Goal: Task Accomplishment & Management: Complete application form

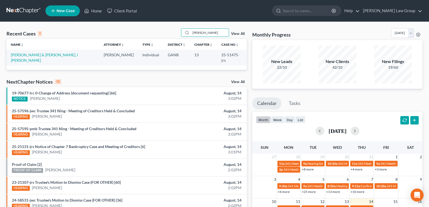
drag, startPoint x: 214, startPoint y: 33, endPoint x: 154, endPoint y: 31, distance: 60.2
click at [154, 31] on div "Recent Cases 1 Hannah View All" at bounding box center [127, 33] width 241 height 11
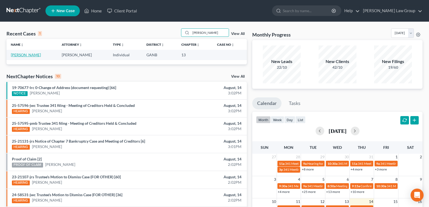
type input "Cheryl"
click at [18, 56] on link "[PERSON_NAME]" at bounding box center [26, 55] width 30 height 5
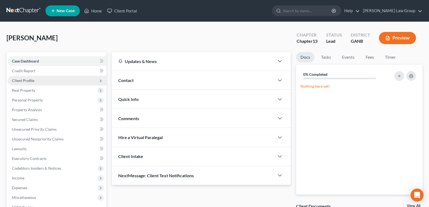
click at [24, 84] on span "Client Profile" at bounding box center [57, 81] width 99 height 10
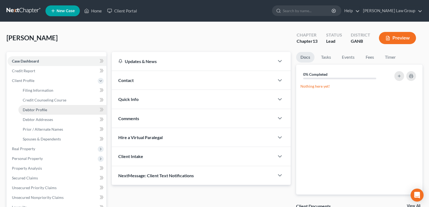
drag, startPoint x: 37, startPoint y: 110, endPoint x: 49, endPoint y: 111, distance: 12.2
click at [37, 110] on span "Debtor Profile" at bounding box center [35, 110] width 24 height 5
select select "0"
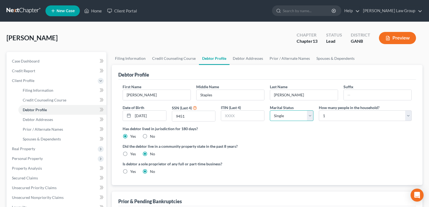
click at [291, 115] on select "Select Single Married Separated Divorced Widowed" at bounding box center [292, 116] width 44 height 11
select select "1"
click at [270, 111] on select "Select Single Married Separated Divorced Widowed" at bounding box center [292, 116] width 44 height 11
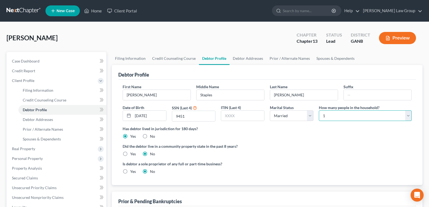
click at [332, 114] on select "Select 1 2 3 4 5 6 7 8 9 10 11 12 13 14 15 16 17 18 19 20" at bounding box center [365, 116] width 93 height 11
select select "2"
click at [319, 111] on select "Select 1 2 3 4 5 6 7 8 9 10 11 12 13 14 15 16 17 18 19 20" at bounding box center [365, 116] width 93 height 11
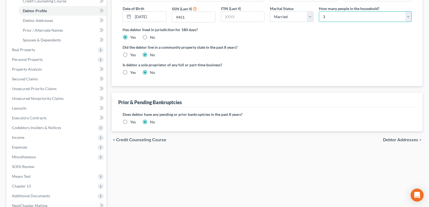
scroll to position [108, 0]
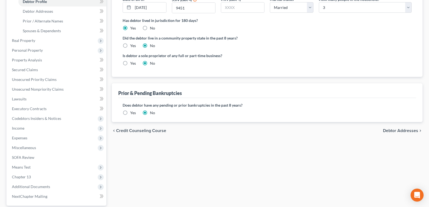
click at [130, 113] on label "Yes" at bounding box center [133, 112] width 6 height 5
click at [133, 113] on input "Yes" at bounding box center [135, 112] width 4 height 4
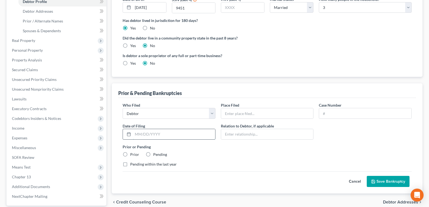
click at [148, 131] on input "text" at bounding box center [174, 134] width 82 height 10
type input "11/28/2022"
click at [246, 113] on input "text" at bounding box center [267, 113] width 92 height 10
type input "Northern District of Georgia"
click at [286, 111] on input "Northern District of Georgia" at bounding box center [267, 113] width 92 height 10
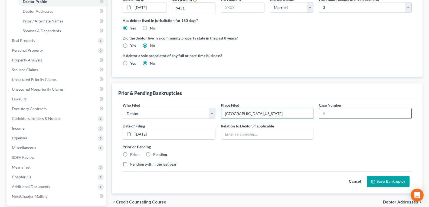
click at [332, 111] on input "text" at bounding box center [365, 113] width 92 height 10
click at [353, 112] on input "22-11309" at bounding box center [365, 113] width 92 height 10
type input "22-11309-pmb"
click at [130, 153] on label "Prior" at bounding box center [134, 154] width 9 height 5
click at [133, 153] on input "Prior" at bounding box center [135, 154] width 4 height 4
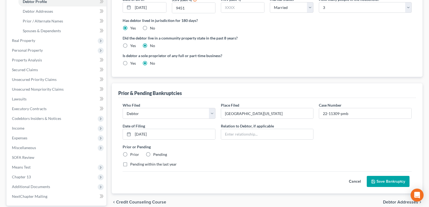
radio input "true"
click at [385, 179] on button "Save Bankruptcy" at bounding box center [388, 181] width 43 height 11
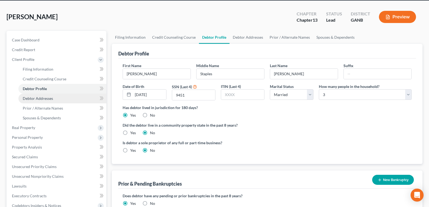
scroll to position [27, 0]
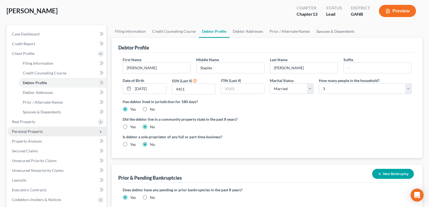
click at [33, 135] on span "Personal Property" at bounding box center [57, 132] width 99 height 10
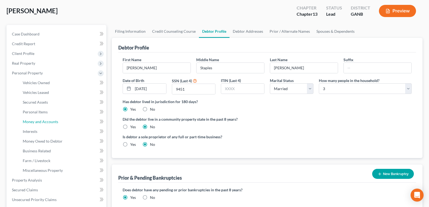
click at [43, 121] on span "Money and Accounts" at bounding box center [40, 121] width 35 height 5
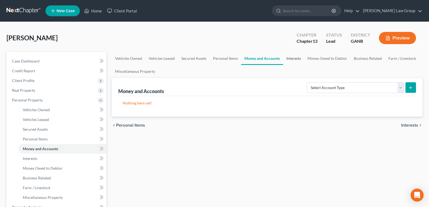
click at [296, 60] on link "Interests" at bounding box center [293, 58] width 21 height 13
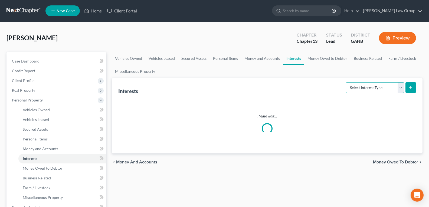
click at [359, 88] on select "Select Interest Type 401K Annuity Bond Education IRA Government Bond Government…" at bounding box center [375, 87] width 58 height 11
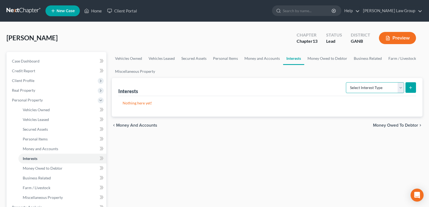
select select "401k"
click at [347, 82] on select "Select Interest Type 401K Annuity Bond Education IRA Government Bond Government…" at bounding box center [375, 87] width 58 height 11
click at [411, 89] on icon "submit" at bounding box center [411, 88] width 4 height 4
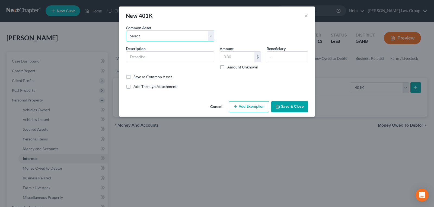
click at [209, 40] on select "Select Fidelity Charles Schwab American Funds 401k" at bounding box center [170, 36] width 88 height 11
click at [213, 40] on select "Select Fidelity Charles Schwab American Funds 401k" at bounding box center [170, 36] width 88 height 11
click at [209, 38] on select "Select Fidelity Charles Schwab American Funds 401k" at bounding box center [170, 36] width 88 height 11
drag, startPoint x: 249, startPoint y: 26, endPoint x: 240, endPoint y: 32, distance: 11.3
click at [247, 28] on div "Common Asset Select Fidelity Charles Schwab American Funds 401k" at bounding box center [217, 35] width 188 height 21
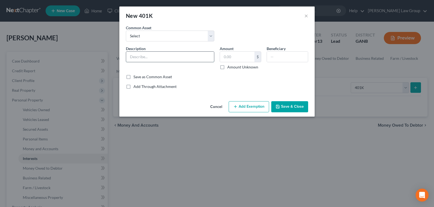
click at [179, 55] on input "text" at bounding box center [170, 57] width 88 height 10
type input "401 K"
click at [235, 54] on input "text" at bounding box center [237, 57] width 34 height 10
type input "73.00"
click at [287, 111] on button "Save & Close" at bounding box center [289, 106] width 37 height 11
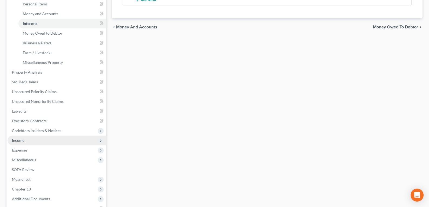
scroll to position [135, 0]
click at [24, 141] on span "Income" at bounding box center [18, 140] width 12 height 5
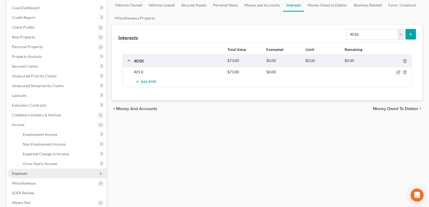
scroll to position [81, 0]
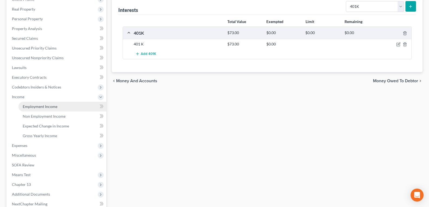
click at [37, 108] on span "Employment Income" at bounding box center [40, 106] width 35 height 5
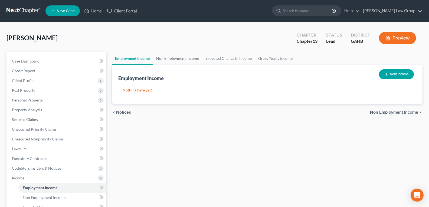
click at [389, 75] on button "New Income" at bounding box center [396, 74] width 35 height 10
select select "0"
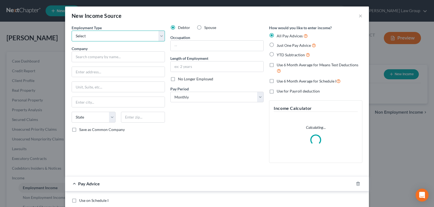
click at [119, 37] on select "Select Full or Part Time Employment Self Employment" at bounding box center [118, 36] width 93 height 11
select select "0"
click at [72, 31] on select "Select Full or Part Time Employment Self Employment" at bounding box center [118, 36] width 93 height 11
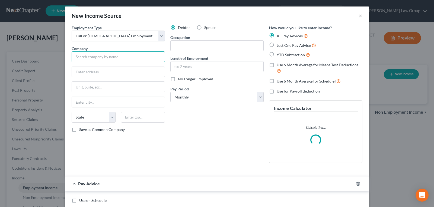
click at [106, 55] on input "text" at bounding box center [118, 56] width 93 height 11
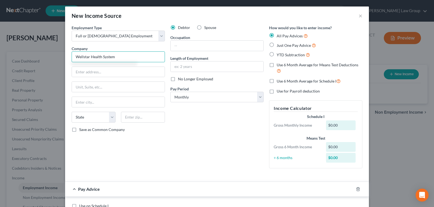
type input "Wellstar Health System, Inc."
type input "793 Sawyer Road"
type input "Marietta"
select select "10"
type input "30062"
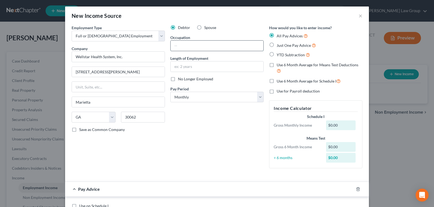
click at [186, 43] on input "text" at bounding box center [216, 46] width 93 height 10
type input "Telesitter"
type input "4 years"
click at [193, 98] on select "Select Monthly Twice Monthly Every Other Week Weekly" at bounding box center [216, 97] width 93 height 11
select select "2"
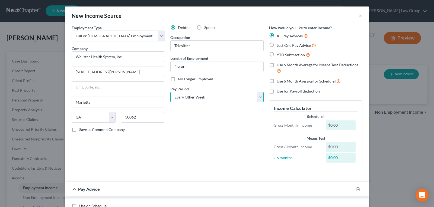
click at [170, 92] on select "Select Monthly Twice Monthly Every Other Week Weekly" at bounding box center [216, 97] width 93 height 11
click at [189, 122] on div "Debtor Spouse Occupation Telesitter Length of Employment 4 years No Longer Empl…" at bounding box center [216, 99] width 99 height 148
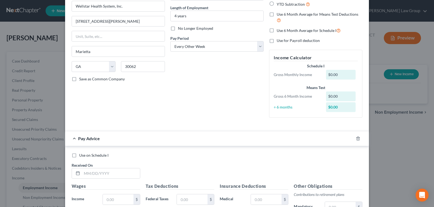
scroll to position [54, 0]
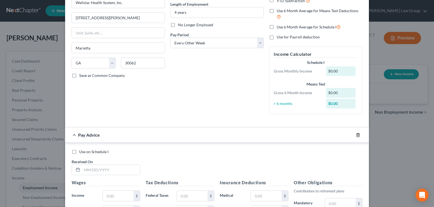
click at [356, 135] on icon "button" at bounding box center [358, 135] width 4 height 4
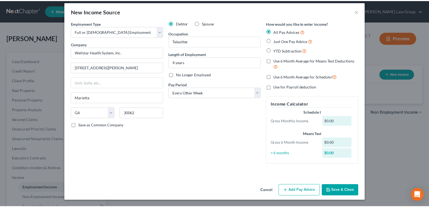
scroll to position [4, 0]
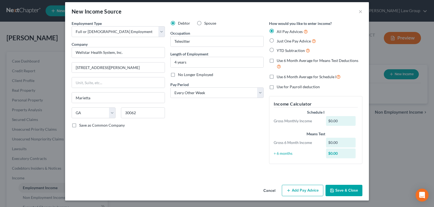
click at [348, 190] on button "Save & Close" at bounding box center [343, 190] width 37 height 11
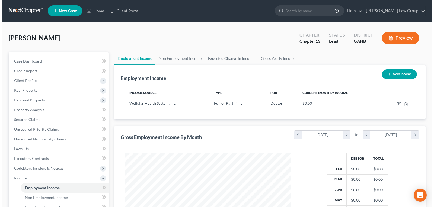
scroll to position [97, 175]
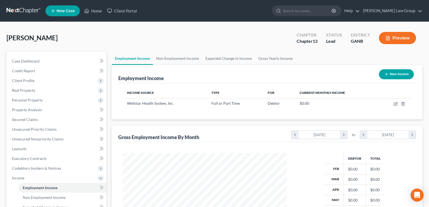
click at [409, 71] on button "New Income" at bounding box center [396, 74] width 35 height 10
select select "0"
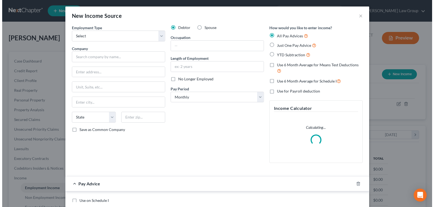
scroll to position [97, 177]
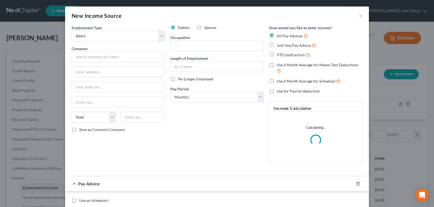
click at [204, 27] on span "Spouse" at bounding box center [210, 27] width 12 height 5
click at [206, 27] on input "Spouse" at bounding box center [208, 27] width 4 height 4
radio input "true"
click at [102, 40] on select "Select Full or Part Time Employment Self Employment" at bounding box center [118, 36] width 93 height 11
select select "0"
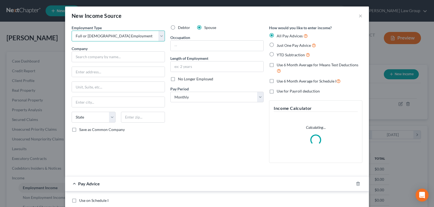
click at [72, 31] on select "Select Full or Part Time Employment Self Employment" at bounding box center [118, 36] width 93 height 11
click at [97, 55] on input "text" at bounding box center [118, 56] width 93 height 11
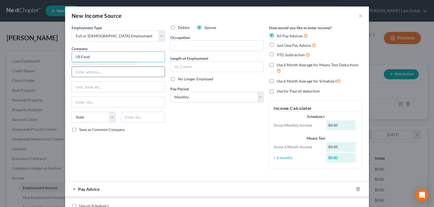
type input "US Food"
click at [81, 74] on input "text" at bounding box center [118, 72] width 93 height 10
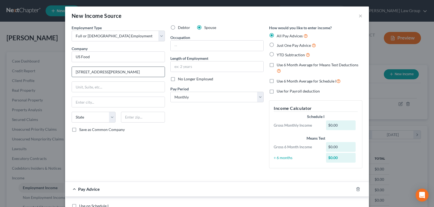
type input "7950 Spence Rd."
type input "Fairburn"
select select "10"
type input "30213"
click at [194, 49] on input "text" at bounding box center [216, 46] width 93 height 10
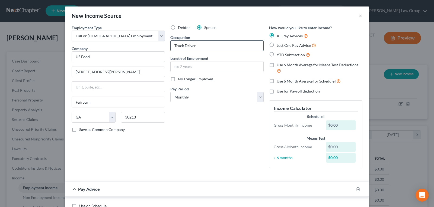
type input "Truck Driver"
type input "30 years"
click at [174, 132] on div "Debtor Spouse Occupation Truck Driver Length of Employment 30 years No Longer E…" at bounding box center [216, 99] width 99 height 148
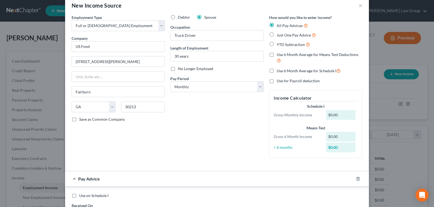
scroll to position [27, 0]
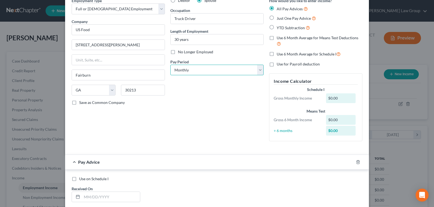
click at [195, 67] on select "Select Monthly Twice Monthly Every Other Week Weekly" at bounding box center [216, 70] width 93 height 11
select select "2"
click at [170, 65] on select "Select Monthly Twice Monthly Every Other Week Weekly" at bounding box center [216, 70] width 93 height 11
click at [198, 103] on div "Debtor Spouse Occupation Truck Driver Length of Employment 30 years No Longer E…" at bounding box center [216, 72] width 99 height 148
click at [356, 164] on icon "button" at bounding box center [357, 162] width 2 height 4
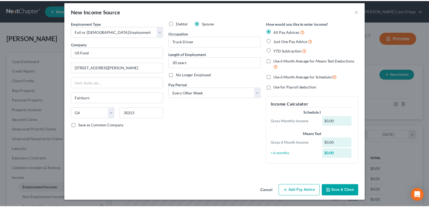
scroll to position [4, 0]
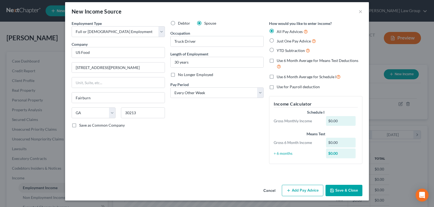
click at [338, 189] on button "Save & Close" at bounding box center [343, 190] width 37 height 11
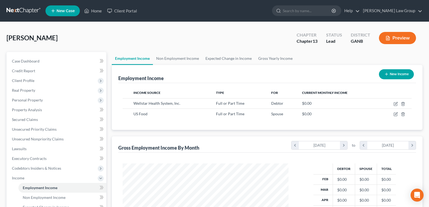
scroll to position [270866, 270788]
click at [289, 60] on link "Gross Yearly Income" at bounding box center [275, 58] width 41 height 13
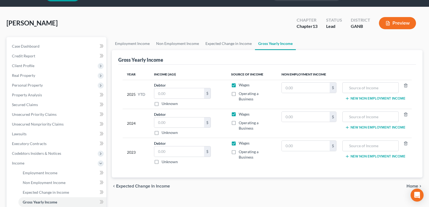
scroll to position [27, 0]
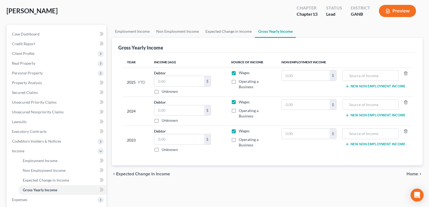
click at [170, 75] on div "Debtor $ Unknown Balance Undetermined $ Unknown" at bounding box center [188, 82] width 69 height 24
click at [169, 80] on input "text" at bounding box center [179, 81] width 50 height 10
type input "2,067"
drag, startPoint x: 143, startPoint y: 73, endPoint x: 130, endPoint y: 76, distance: 13.2
click at [130, 75] on tr "2025 YTD Debtor 2,067.00 $ Unknown Balance Undetermined 2,067 $ Unknown Wages O…" at bounding box center [267, 82] width 289 height 29
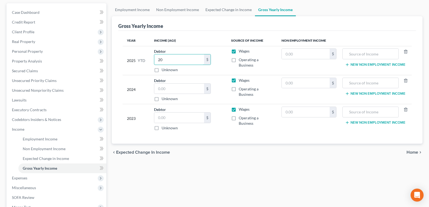
scroll to position [54, 0]
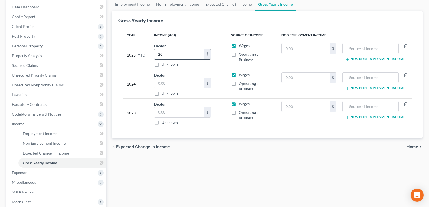
click at [176, 51] on input "20" at bounding box center [179, 54] width 50 height 10
click at [174, 55] on input "20" at bounding box center [179, 54] width 50 height 10
type input "2"
drag, startPoint x: 185, startPoint y: 55, endPoint x: 125, endPoint y: 55, distance: 59.9
click at [125, 55] on tr "2025 YTD Debtor 2,067,273.00 $ Unknown Balance Undetermined 2,067,273 $ Unknown…" at bounding box center [267, 55] width 289 height 29
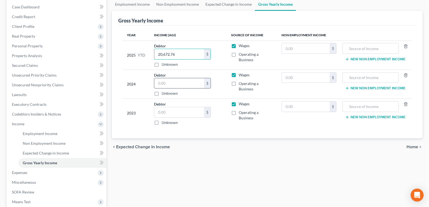
type input "20,672.76"
click at [167, 83] on input "text" at bounding box center [179, 83] width 50 height 10
type input "32,664.85"
click at [185, 114] on input "text" at bounding box center [179, 112] width 50 height 10
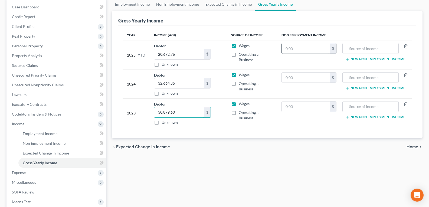
type input "30,879.60"
click at [291, 45] on input "text" at bounding box center [306, 48] width 48 height 10
click at [175, 8] on link "Non Employment Income" at bounding box center [177, 4] width 49 height 13
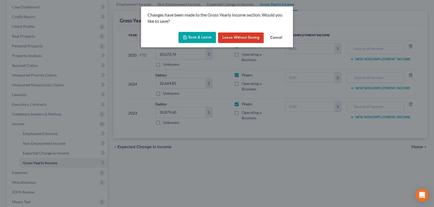
click at [191, 39] on button "Save & Leave" at bounding box center [196, 37] width 37 height 11
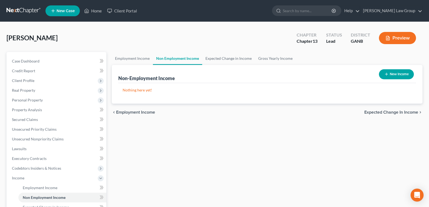
click at [389, 74] on button "New Income" at bounding box center [396, 74] width 35 height 10
select select "0"
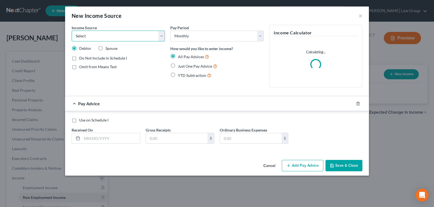
click at [135, 37] on select "Select Unemployment Disability (from employer) Pension Retirement Social Securi…" at bounding box center [118, 36] width 93 height 11
select select "2"
click at [72, 31] on select "Select Unemployment Disability (from employer) Pension Retirement Social Securi…" at bounding box center [118, 36] width 93 height 11
click at [95, 140] on input "text" at bounding box center [111, 138] width 58 height 10
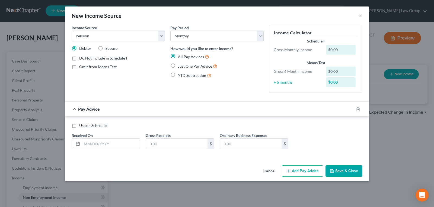
click at [128, 105] on div "Pay Advice" at bounding box center [209, 109] width 288 height 14
click at [183, 65] on span "Just One Pay Advice" at bounding box center [195, 66] width 34 height 5
click at [183, 65] on input "Just One Pay Advice" at bounding box center [182, 65] width 4 height 4
radio input "true"
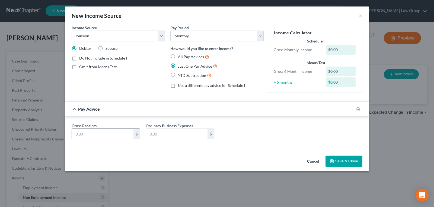
click at [115, 136] on input "text" at bounding box center [103, 134] width 62 height 10
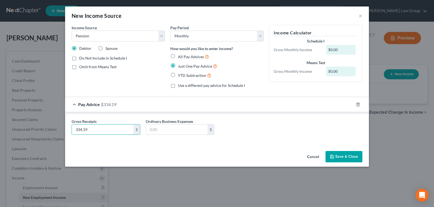
type input "334.19"
click at [339, 155] on button "Save & Close" at bounding box center [343, 156] width 37 height 11
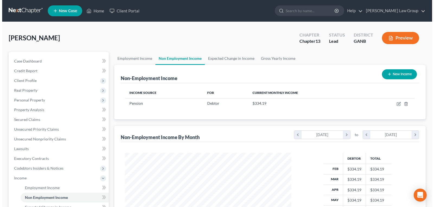
scroll to position [270866, 270788]
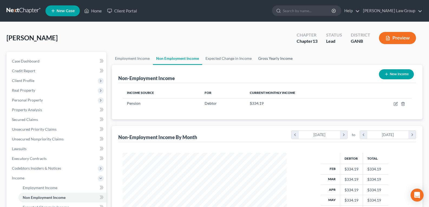
click at [270, 62] on link "Gross Yearly Income" at bounding box center [275, 58] width 41 height 13
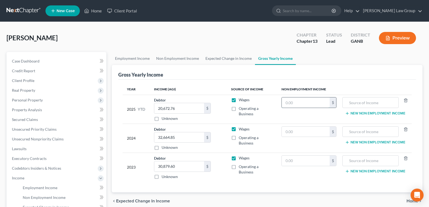
click at [305, 98] on input "text" at bounding box center [306, 103] width 48 height 10
type input "25,000.00"
click at [318, 135] on input "text" at bounding box center [306, 132] width 48 height 10
type input "48,667.00"
click at [307, 160] on input "text" at bounding box center [306, 161] width 48 height 10
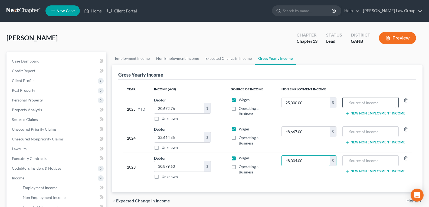
type input "48,004.00"
drag, startPoint x: 363, startPoint y: 105, endPoint x: 365, endPoint y: 99, distance: 5.8
click at [365, 99] on input "text" at bounding box center [371, 103] width 50 height 10
type input "NFS income"
click at [365, 130] on input "text" at bounding box center [371, 132] width 50 height 10
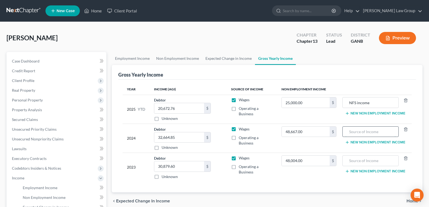
click at [365, 130] on input "text" at bounding box center [371, 132] width 50 height 10
type input "NFS income"
click at [351, 164] on input "text" at bounding box center [371, 161] width 50 height 10
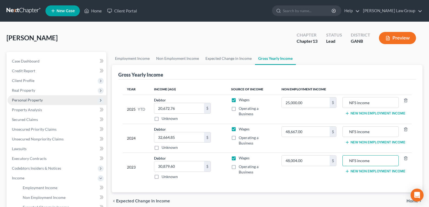
type input "NFS income"
click at [29, 101] on span "Personal Property" at bounding box center [27, 100] width 31 height 5
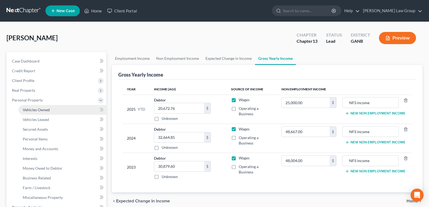
click at [31, 109] on span "Vehicles Owned" at bounding box center [36, 110] width 27 height 5
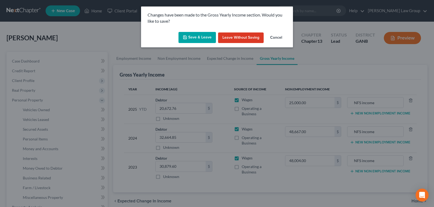
click at [203, 38] on button "Save & Leave" at bounding box center [196, 37] width 37 height 11
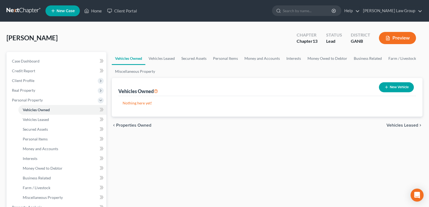
drag, startPoint x: 382, startPoint y: 85, endPoint x: 392, endPoint y: 85, distance: 10.3
click at [392, 85] on button "New Vehicle" at bounding box center [396, 87] width 35 height 10
select select "0"
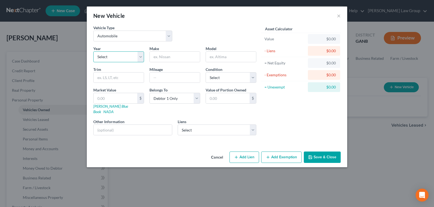
drag, startPoint x: 116, startPoint y: 54, endPoint x: 116, endPoint y: 57, distance: 3.3
click at [116, 56] on select "Select 2026 2025 2024 2023 2022 2021 2020 2019 2018 2017 2016 2015 2014 2013 20…" at bounding box center [118, 56] width 51 height 11
select select "5"
click at [93, 51] on select "Select 2026 2025 2024 2023 2022 2021 2020 2019 2018 2017 2016 2015 2014 2013 20…" at bounding box center [118, 56] width 51 height 11
drag, startPoint x: 178, startPoint y: 62, endPoint x: 179, endPoint y: 58, distance: 4.1
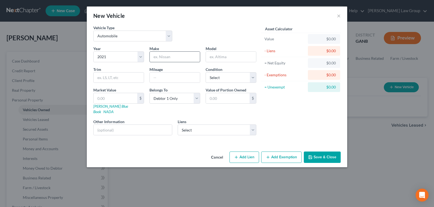
click at [179, 59] on div at bounding box center [174, 56] width 51 height 11
click at [182, 58] on input "text" at bounding box center [175, 57] width 50 height 10
type input "Mazda"
type input "CX-5"
click at [159, 76] on input "text" at bounding box center [175, 78] width 50 height 10
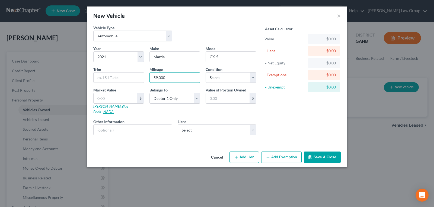
type input "59,000"
click at [114, 109] on link "NADA" at bounding box center [108, 111] width 10 height 5
drag, startPoint x: 122, startPoint y: 93, endPoint x: 120, endPoint y: 98, distance: 5.7
click at [121, 95] on div "Market Value $ Kelly Blue Book NADA" at bounding box center [119, 100] width 56 height 27
click at [120, 98] on input "text" at bounding box center [115, 98] width 44 height 10
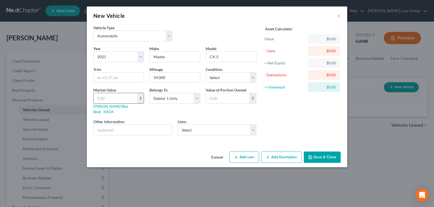
type input "2"
type input "2.00"
type input "25"
type input "25.00"
type input "259"
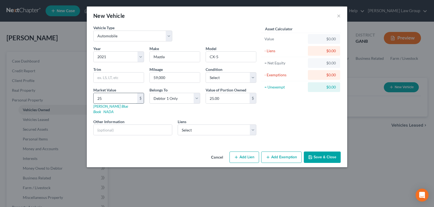
type input "259.00"
type input "2596"
type input "2,596.00"
type input "2,5960"
type input "25,960.00"
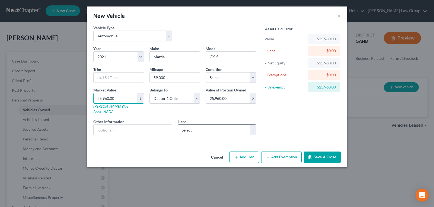
type input "25,960.00"
drag, startPoint x: 200, startPoint y: 124, endPoint x: 195, endPoint y: 123, distance: 4.9
click at [198, 125] on select "Select Regionalac - $27,326.00 Marinr Finc - $3,193.00" at bounding box center [216, 130] width 79 height 11
select select "0"
click at [177, 125] on select "Select Regionalac - $27,326.00 Marinr Finc - $3,193.00" at bounding box center [216, 130] width 79 height 11
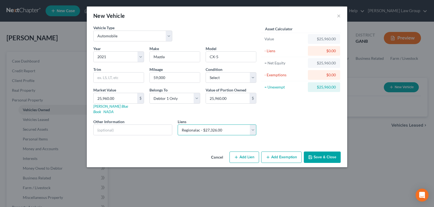
select select
select select "28"
select select "0"
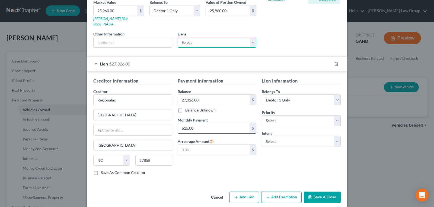
scroll to position [89, 0]
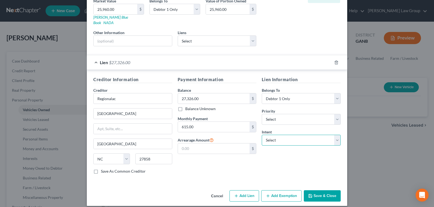
click at [264, 138] on select "Select Surrender Redeem Reaffirm Avoid Other" at bounding box center [300, 140] width 79 height 11
select select "2"
click at [261, 135] on select "Select Surrender Redeem Reaffirm Avoid Other" at bounding box center [300, 140] width 79 height 11
click at [314, 190] on button "Save & Close" at bounding box center [321, 195] width 37 height 11
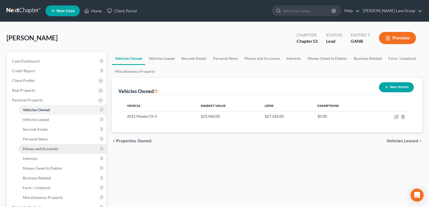
click at [45, 149] on span "Money and Accounts" at bounding box center [40, 149] width 35 height 5
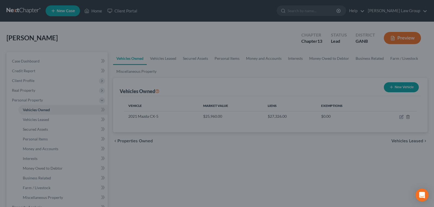
click at [200, 106] on div at bounding box center [217, 103] width 434 height 207
click at [52, 13] on div at bounding box center [217, 103] width 434 height 207
drag, startPoint x: 127, startPoint y: 24, endPoint x: 156, endPoint y: 44, distance: 35.0
click at [128, 25] on div at bounding box center [217, 103] width 434 height 207
drag, startPoint x: 156, startPoint y: 44, endPoint x: 246, endPoint y: 96, distance: 104.2
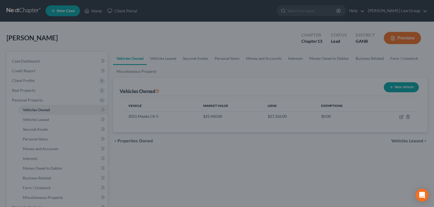
click at [156, 45] on div at bounding box center [217, 103] width 434 height 207
click at [240, 138] on div at bounding box center [217, 103] width 434 height 207
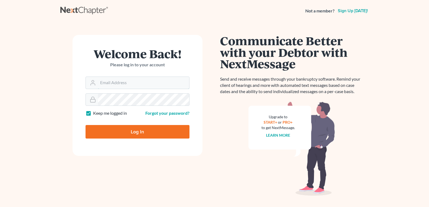
type input "legalstaff@saedilawgroup.com"
click at [122, 130] on input "Log In" at bounding box center [138, 132] width 104 height 14
type input "Thinking..."
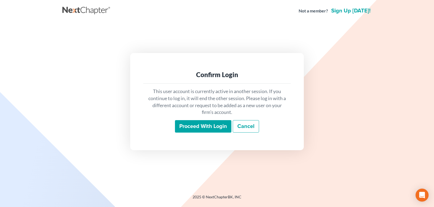
click at [207, 130] on input "Proceed with login" at bounding box center [203, 126] width 56 height 12
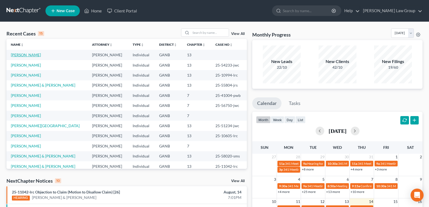
click at [16, 55] on link "[PERSON_NAME]" at bounding box center [26, 55] width 30 height 5
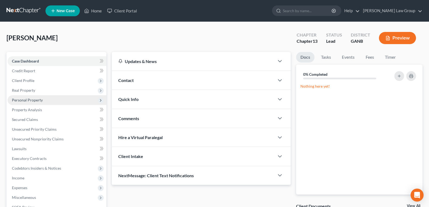
click at [30, 100] on span "Personal Property" at bounding box center [27, 100] width 31 height 5
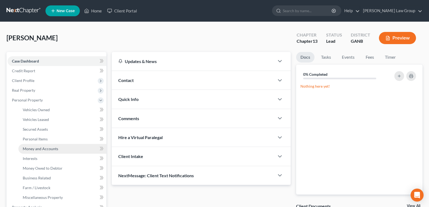
click at [40, 152] on link "Money and Accounts" at bounding box center [62, 149] width 88 height 10
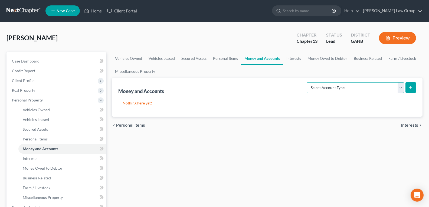
click at [336, 88] on select "Select Account Type Brokerage Cash on Hand Certificates of Deposit Checking Acc…" at bounding box center [356, 87] width 98 height 11
select select "checking"
click at [308, 82] on select "Select Account Type Brokerage Cash on Hand Certificates of Deposit Checking Acc…" at bounding box center [356, 87] width 98 height 11
click at [413, 84] on button "submit" at bounding box center [411, 87] width 11 height 11
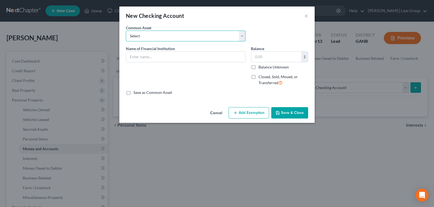
click at [148, 36] on select "Select PLATINUM FEDERAL CREDIT UNION UNITED COMMUNITY BANK Truist PNC Bank Navy…" at bounding box center [185, 36] width 119 height 11
select select "15"
click at [126, 31] on select "Select PLATINUM FEDERAL CREDIT UNION UNITED COMMUNITY BANK Truist PNC Bank Navy…" at bounding box center [185, 36] width 119 height 11
type input "Delta Community Credit Union"
type input "100.00"
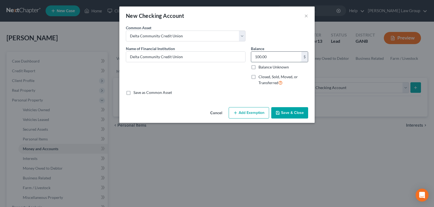
drag, startPoint x: 262, startPoint y: 53, endPoint x: 266, endPoint y: 56, distance: 5.3
click at [263, 53] on input "100.00" at bounding box center [276, 57] width 50 height 10
click at [287, 107] on div "Cancel Add Exemption Save & Close" at bounding box center [216, 114] width 195 height 18
click at [287, 111] on button "Save & Close" at bounding box center [289, 112] width 37 height 11
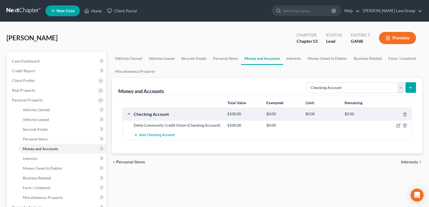
click at [412, 89] on icon "submit" at bounding box center [411, 88] width 4 height 4
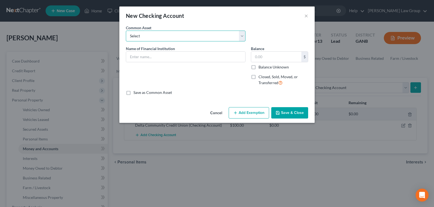
click at [148, 33] on select "Select PLATINUM FEDERAL CREDIT UNION UNITED COMMUNITY BANK Truist PNC Bank Navy…" at bounding box center [185, 36] width 119 height 11
select select "16"
click at [126, 31] on select "Select PLATINUM FEDERAL CREDIT UNION UNITED COMMUNITY BANK Truist PNC Bank Navy…" at bounding box center [185, 36] width 119 height 11
type input "Capital One Bank"
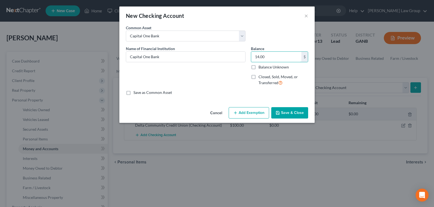
type input "14.00"
click at [290, 115] on button "Save & Close" at bounding box center [289, 112] width 37 height 11
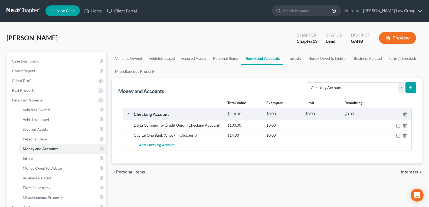
click at [292, 60] on link "Interests" at bounding box center [293, 58] width 21 height 13
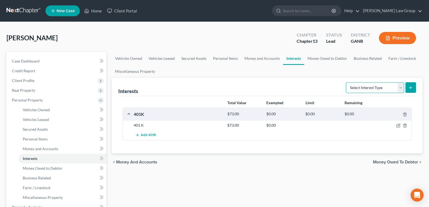
click at [375, 88] on select "Select Interest Type 401K Annuity Bond Education IRA Government Bond Government…" at bounding box center [375, 87] width 58 height 11
click at [295, 74] on ul "Vehicles Owned Vehicles Leased Secured Assets Personal Items Money and Accounts…" at bounding box center [267, 65] width 311 height 26
click at [399, 125] on icon "button" at bounding box center [399, 126] width 4 height 4
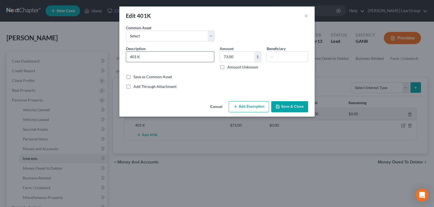
click at [159, 57] on input "401 K" at bounding box center [170, 57] width 88 height 10
type input "4"
click at [159, 57] on input "text" at bounding box center [170, 57] width 88 height 10
click at [160, 33] on select "Select Fidelity Charles Schwab American Funds 401k" at bounding box center [170, 36] width 88 height 11
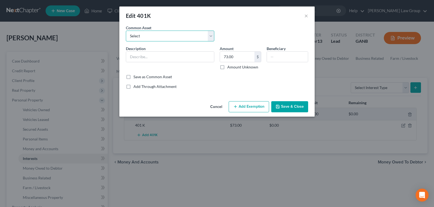
drag, startPoint x: 160, startPoint y: 32, endPoint x: 156, endPoint y: 38, distance: 6.8
click at [160, 32] on select "Select Fidelity Charles Schwab American Funds 401k" at bounding box center [170, 36] width 88 height 11
click at [147, 59] on input "text" at bounding box center [170, 57] width 88 height 10
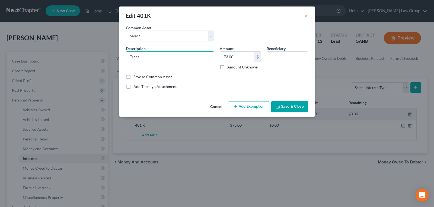
type input "Transamerica"
click at [237, 57] on input "73.00" at bounding box center [237, 57] width 34 height 10
type input "75.00"
click at [289, 112] on button "Save & Close" at bounding box center [289, 106] width 37 height 11
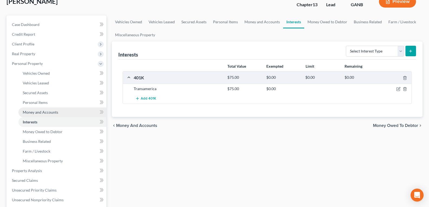
scroll to position [27, 0]
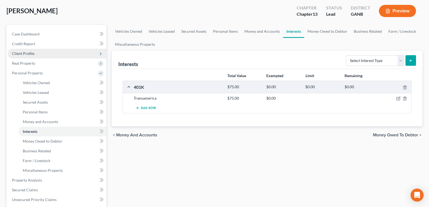
click at [27, 54] on span "Client Profile" at bounding box center [23, 53] width 22 height 5
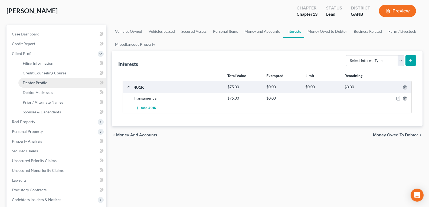
drag, startPoint x: 32, startPoint y: 82, endPoint x: 72, endPoint y: 86, distance: 40.6
click at [32, 82] on span "Debtor Profile" at bounding box center [35, 82] width 24 height 5
select select "1"
select select "2"
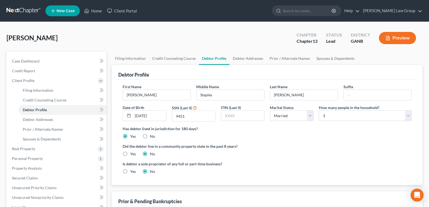
radio input "true"
click at [335, 59] on link "Spouses & Dependents" at bounding box center [336, 58] width 45 height 13
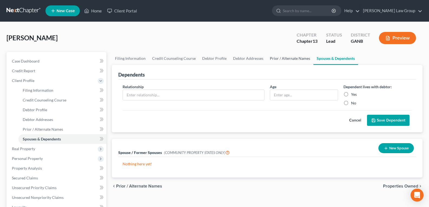
click at [296, 60] on link "Prior / Alternate Names" at bounding box center [290, 58] width 47 height 13
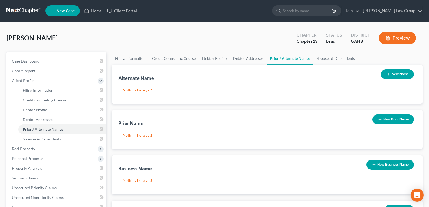
click at [396, 77] on button "New Name" at bounding box center [397, 74] width 33 height 10
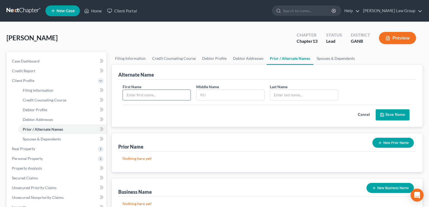
click at [183, 93] on input "text" at bounding box center [157, 95] width 68 height 10
type input "Cheryl"
type input "Staples"
click at [399, 118] on button "Save Name" at bounding box center [393, 114] width 34 height 11
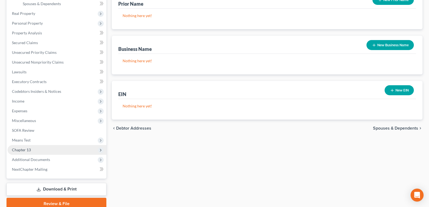
scroll to position [159, 0]
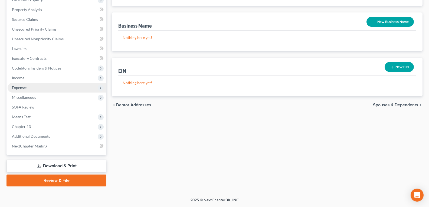
click at [19, 86] on span "Expenses" at bounding box center [19, 87] width 15 height 5
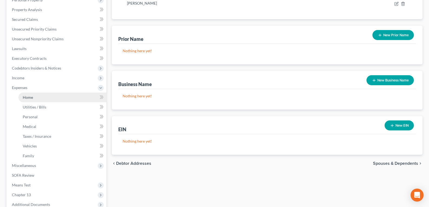
click at [22, 98] on link "Home" at bounding box center [62, 98] width 88 height 10
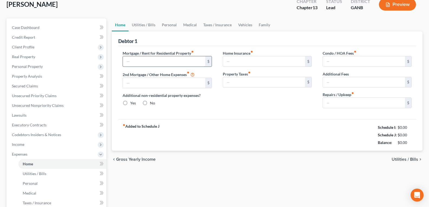
type input "0.00"
radio input "true"
type input "0.00"
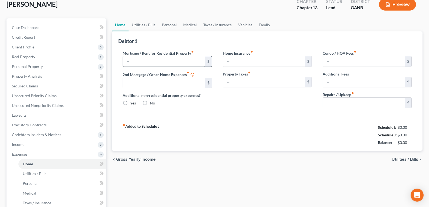
type input "0.00"
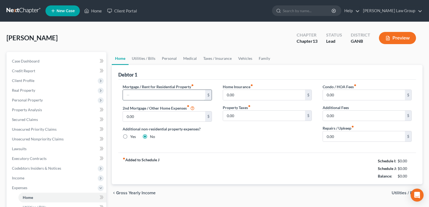
drag, startPoint x: 141, startPoint y: 98, endPoint x: 142, endPoint y: 94, distance: 3.6
click at [141, 96] on input "text" at bounding box center [164, 95] width 82 height 10
type input "1,488.00"
click at [140, 120] on input "0.00" at bounding box center [164, 117] width 82 height 10
type input "309.00"
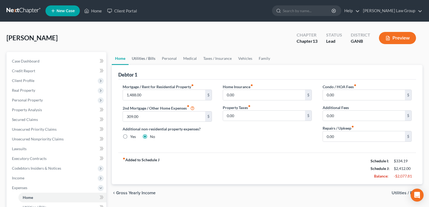
click at [146, 59] on link "Utilities / Bills" at bounding box center [144, 58] width 30 height 13
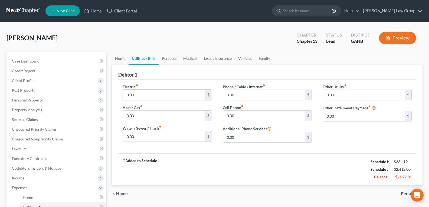
click at [149, 98] on input "0.00" at bounding box center [164, 95] width 82 height 10
type input "60.00"
click at [142, 133] on input "0.00" at bounding box center [164, 136] width 82 height 10
drag, startPoint x: 142, startPoint y: 133, endPoint x: 139, endPoint y: 133, distance: 3.6
click at [142, 133] on input "0.00" at bounding box center [164, 136] width 82 height 10
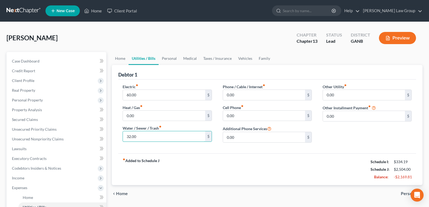
type input "32.00"
click at [243, 101] on div "Phone / Cable / Internet fiber_manual_record 0.00 $ Cell Phone fiber_manual_rec…" at bounding box center [268, 115] width 100 height 63
click at [244, 96] on input "0.00" at bounding box center [264, 95] width 82 height 10
type input "140.00"
click at [246, 118] on input "0.00" at bounding box center [264, 116] width 82 height 10
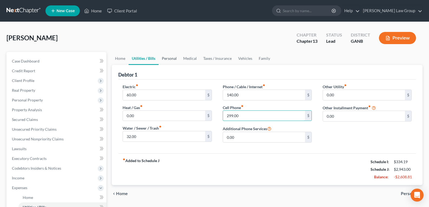
type input "299.00"
click at [170, 59] on link "Personal" at bounding box center [169, 58] width 21 height 13
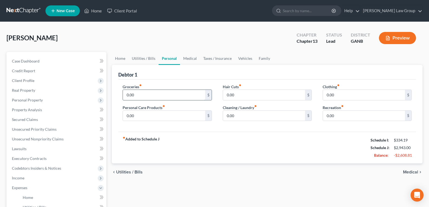
click at [155, 94] on input "0.00" at bounding box center [164, 95] width 82 height 10
type input "400.00"
drag, startPoint x: 339, startPoint y: 86, endPoint x: 339, endPoint y: 91, distance: 4.3
click at [339, 87] on label "Clothing fiber_manual_record" at bounding box center [331, 87] width 17 height 6
type input "50.00"
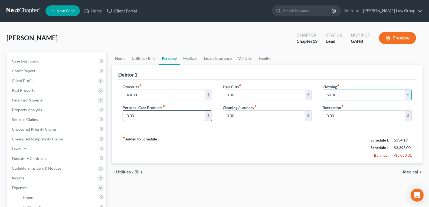
click at [170, 117] on input "0.00" at bounding box center [164, 116] width 82 height 10
type input "200.00"
click at [247, 60] on link "Vehicles" at bounding box center [245, 58] width 21 height 13
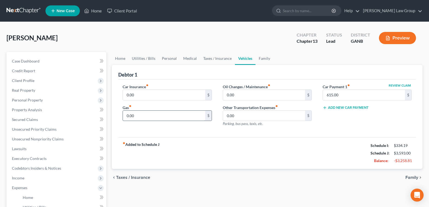
click at [147, 118] on input "0.00" at bounding box center [164, 116] width 82 height 10
type input "240.00"
click at [161, 96] on input "0.00" at bounding box center [164, 95] width 82 height 10
type input "650.00"
click at [216, 58] on link "Taxes / Insurance" at bounding box center [217, 58] width 35 height 13
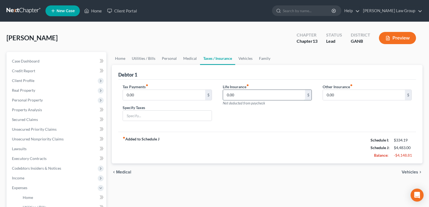
click at [249, 95] on input "0.00" at bounding box center [264, 95] width 82 height 10
type input "45.00"
click at [237, 58] on link "Vehicles" at bounding box center [245, 58] width 21 height 13
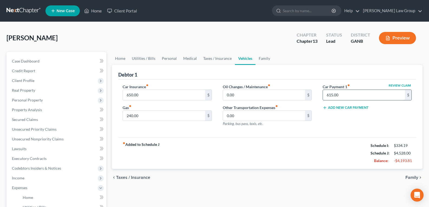
click at [352, 93] on input "615.00" at bounding box center [364, 95] width 82 height 10
type input "1,279.00"
click at [33, 129] on span "Unsecured Priority Claims" at bounding box center [34, 129] width 45 height 5
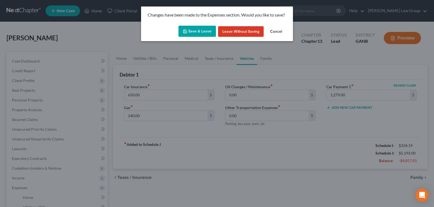
click at [195, 30] on button "Save & Leave" at bounding box center [196, 31] width 37 height 11
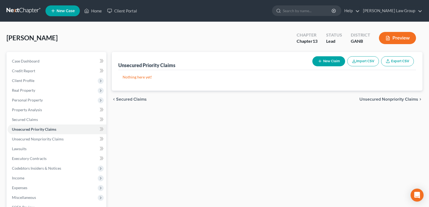
click at [320, 62] on line "button" at bounding box center [320, 61] width 0 height 2
select select "0"
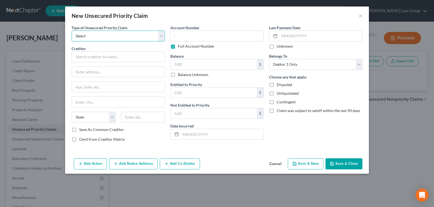
click at [102, 38] on select "Select Taxes & Other Government Units Domestic Support Obligations Extensions o…" at bounding box center [118, 36] width 93 height 11
select select "0"
click at [72, 31] on select "Select Taxes & Other Government Units Domestic Support Obligations Extensions o…" at bounding box center [118, 36] width 93 height 11
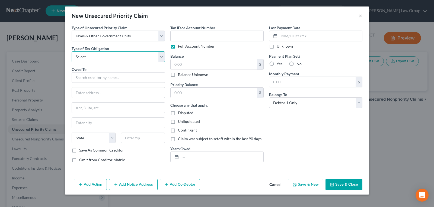
click at [101, 57] on select "Select Federal City State Franchise Tax Board Other" at bounding box center [118, 56] width 93 height 11
select select "0"
click at [72, 51] on select "Select Federal City State Franchise Tax Board Other" at bounding box center [118, 56] width 93 height 11
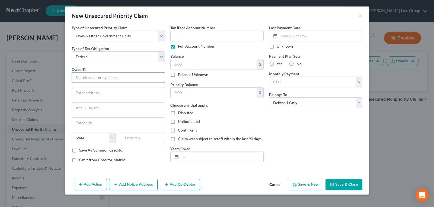
click at [98, 79] on input "text" at bounding box center [118, 77] width 93 height 11
type input "Internal Revenue Service"
type input "Attn: Bankruptcy Unit"
type input "Stop 335-D, P.O. Box 995"
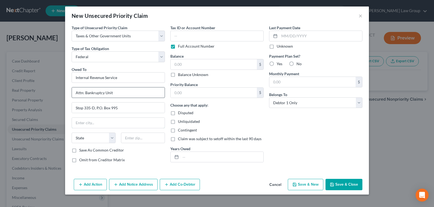
type input "[GEOGRAPHIC_DATA]"
select select "10"
type input "30370"
click at [296, 182] on button "Save & New" at bounding box center [304, 184] width 35 height 11
select select "0"
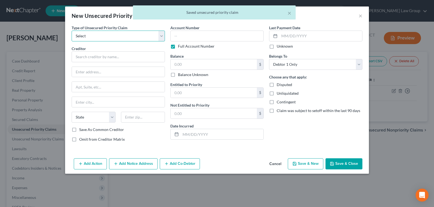
click at [134, 38] on select "Select Taxes & Other Government Units Domestic Support Obligations Extensions o…" at bounding box center [118, 36] width 93 height 11
select select "0"
click at [72, 31] on select "Select Taxes & Other Government Units Domestic Support Obligations Extensions o…" at bounding box center [118, 36] width 93 height 11
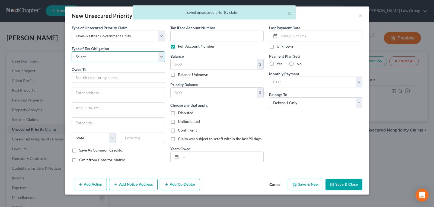
drag, startPoint x: 117, startPoint y: 56, endPoint x: 117, endPoint y: 61, distance: 4.9
click at [117, 57] on select "Select Federal City State Franchise Tax Board Other" at bounding box center [118, 56] width 93 height 11
select select "2"
click at [72, 51] on select "Select Federal City State Franchise Tax Board Other" at bounding box center [118, 56] width 93 height 11
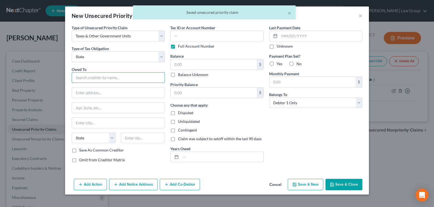
drag, startPoint x: 109, startPoint y: 80, endPoint x: 107, endPoint y: 76, distance: 4.7
click at [108, 77] on input "text" at bounding box center [118, 77] width 93 height 11
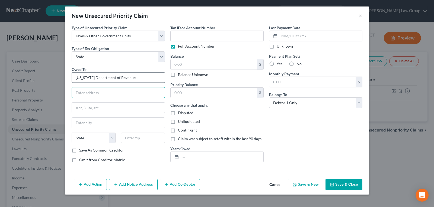
type input "Georgia Department of Revenue"
type input "Attn: Bankruptcy Dept."
type input "1800 Century Blvd. NE, Suite 9100"
type input "[GEOGRAPHIC_DATA]"
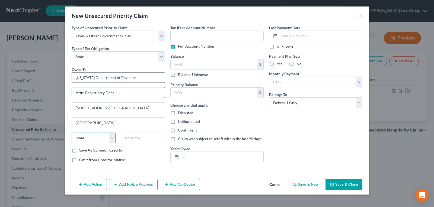
select select "10"
type input "30345-3202"
click at [347, 184] on button "Save & Close" at bounding box center [343, 184] width 37 height 11
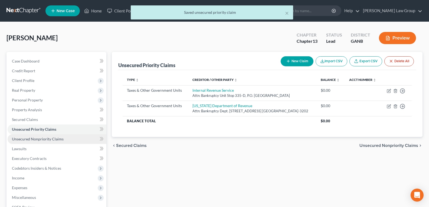
click at [38, 137] on span "Unsecured Nonpriority Claims" at bounding box center [38, 139] width 52 height 5
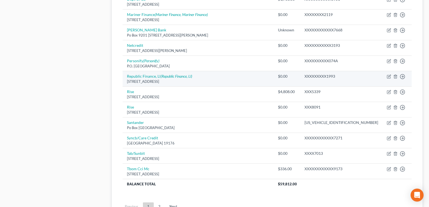
scroll to position [406, 0]
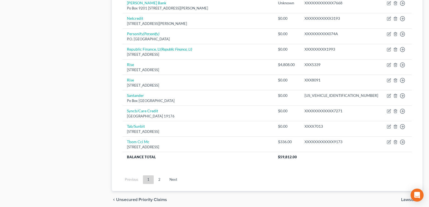
drag, startPoint x: 159, startPoint y: 178, endPoint x: 168, endPoint y: 165, distance: 15.3
click at [160, 178] on link "2" at bounding box center [159, 180] width 11 height 9
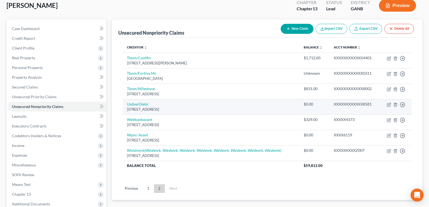
scroll to position [0, 0]
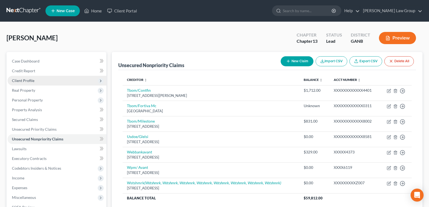
click at [16, 83] on span "Client Profile" at bounding box center [57, 81] width 99 height 10
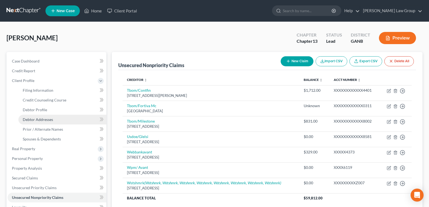
click at [35, 119] on span "Debtor Addresses" at bounding box center [38, 119] width 30 height 5
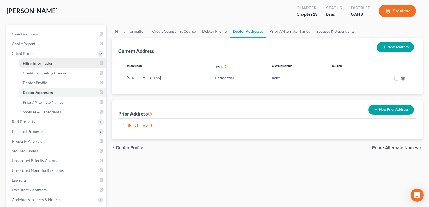
scroll to position [54, 0]
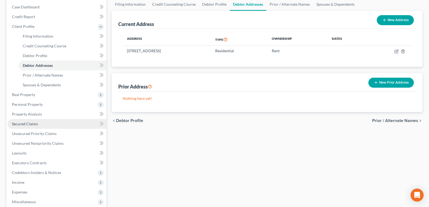
click at [28, 125] on span "Secured Claims" at bounding box center [25, 124] width 26 height 5
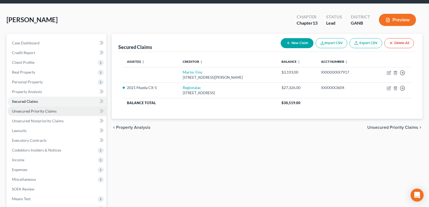
scroll to position [27, 0]
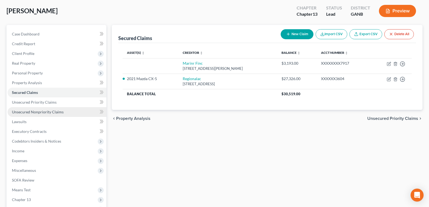
click at [34, 113] on span "Unsecured Nonpriority Claims" at bounding box center [38, 112] width 52 height 5
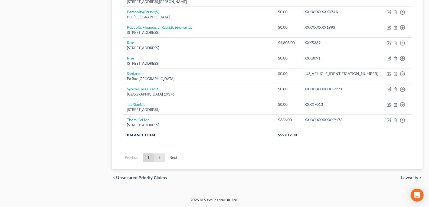
click at [160, 158] on link "2" at bounding box center [159, 158] width 11 height 9
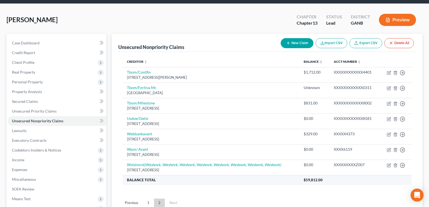
scroll to position [27, 0]
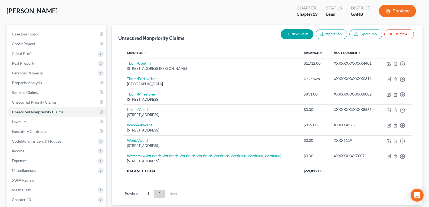
click at [293, 36] on button "New Claim" at bounding box center [297, 34] width 33 height 10
select select "0"
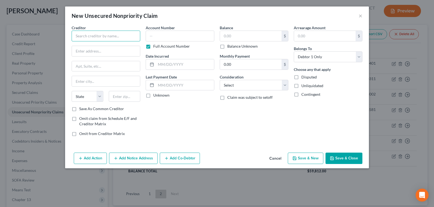
click at [121, 35] on input "text" at bounding box center [106, 36] width 69 height 11
type input "Uprova"
type input "635 East Hwy. 20V"
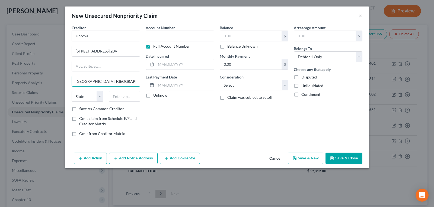
type input "Upperlake, CA"
click at [116, 47] on input "635 East Hwy. 20V" at bounding box center [106, 51] width 68 height 10
click at [144, 64] on div "Account Number Full Account Number Date Incurred Last Payment Date Unknown" at bounding box center [180, 83] width 74 height 116
click at [128, 50] on input "635 East Hwy 20" at bounding box center [106, 51] width 68 height 10
type input "635 East Hwy 20, V"
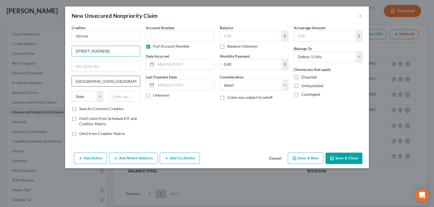
click at [111, 81] on input "Upperlake, CA" at bounding box center [106, 81] width 68 height 10
type input "Upperlake"
select select "4"
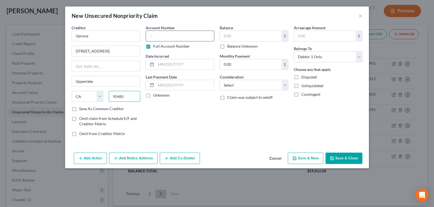
type input "95485"
click at [188, 40] on input "text" at bounding box center [180, 36] width 69 height 11
type input "Upper Lake"
click at [188, 37] on input "2613" at bounding box center [180, 36] width 69 height 11
type input "2613826"
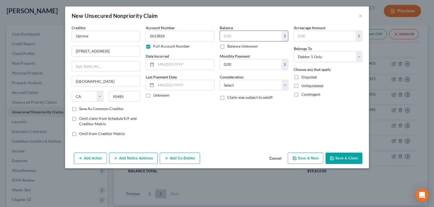
click at [245, 33] on input "text" at bounding box center [251, 36] width 62 height 10
type input "1,844.43"
click at [247, 89] on select "Select Cable / Satellite Services Collection Agency Credit Card Debt Debt Couns…" at bounding box center [253, 85] width 69 height 11
select select "10"
click at [219, 80] on select "Select Cable / Satellite Services Collection Agency Credit Card Debt Debt Couns…" at bounding box center [253, 85] width 69 height 11
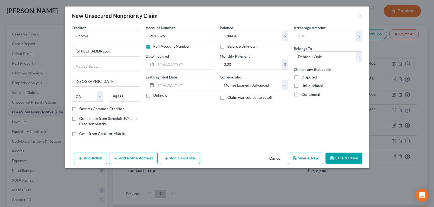
click at [338, 159] on button "Save & Close" at bounding box center [343, 158] width 37 height 11
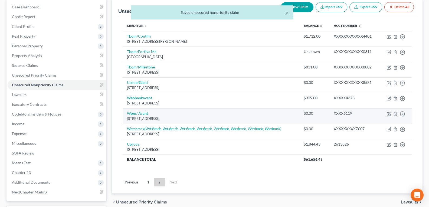
scroll to position [100, 0]
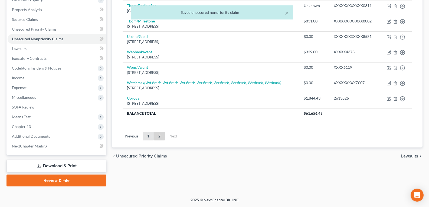
click at [148, 136] on link "1" at bounding box center [148, 136] width 11 height 9
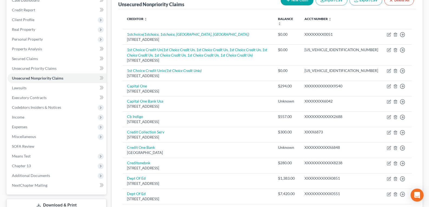
scroll to position [19, 0]
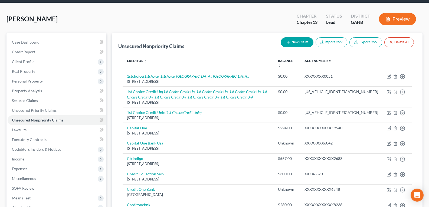
click at [292, 43] on button "New Claim" at bounding box center [297, 42] width 33 height 10
select select "0"
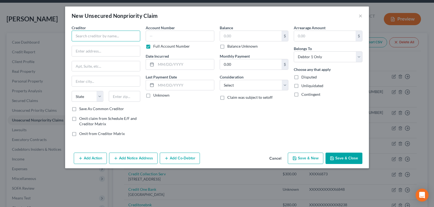
click at [121, 37] on input "text" at bounding box center [106, 36] width 69 height 11
type input "Lucent Cash"
type input "21977 Hwy 79"
type input "#658"
type input "Santa Isabel"
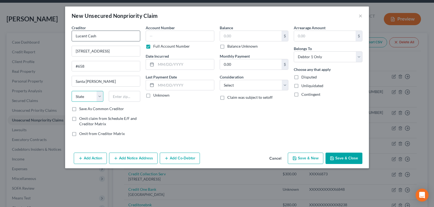
select select "4"
type input "92070"
click at [177, 34] on input "text" at bounding box center [180, 36] width 69 height 11
type input "Santa Ysabel"
type input "6348103"
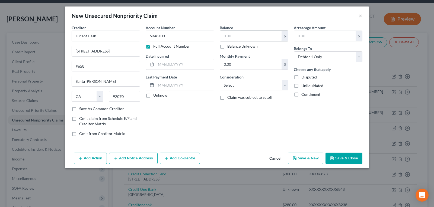
click at [232, 34] on input "text" at bounding box center [251, 36] width 62 height 10
type input "660.73"
click at [232, 89] on select "Select Cable / Satellite Services Collection Agency Credit Card Debt Debt Couns…" at bounding box center [253, 85] width 69 height 11
select select "10"
click at [219, 80] on select "Select Cable / Satellite Services Collection Agency Credit Card Debt Debt Couns…" at bounding box center [253, 85] width 69 height 11
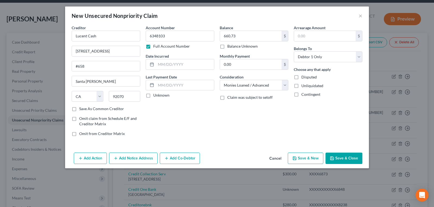
click at [334, 157] on icon "button" at bounding box center [331, 158] width 4 height 4
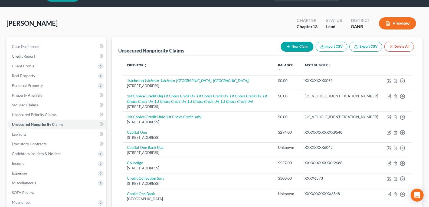
scroll to position [0, 0]
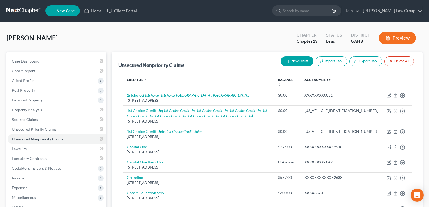
click at [295, 60] on button "New Claim" at bounding box center [297, 61] width 33 height 10
select select "0"
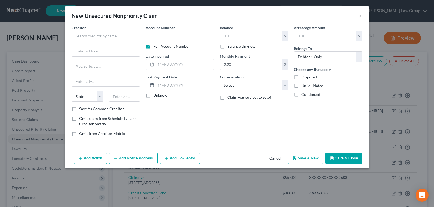
click at [118, 36] on input "text" at bounding box center [106, 36] width 69 height 11
type input "First Day Loan"
type input "P.O. Box 70"
type input "Solon"
select select "16"
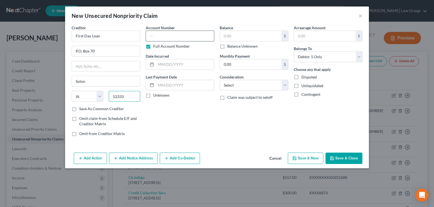
type input "52333"
click at [173, 39] on input "text" at bounding box center [180, 36] width 69 height 11
type input "265846"
click at [248, 35] on input "text" at bounding box center [251, 36] width 62 height 10
type input "516.64"
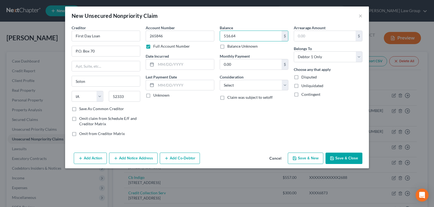
click at [348, 159] on button "Save & Close" at bounding box center [343, 158] width 37 height 11
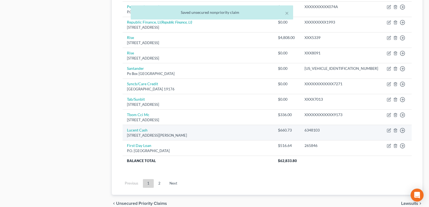
scroll to position [459, 0]
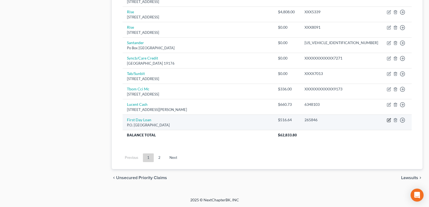
click at [388, 120] on icon "button" at bounding box center [389, 120] width 4 height 4
select select "16"
select select "0"
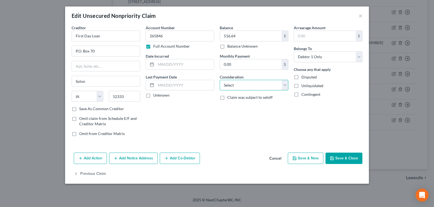
click at [256, 82] on select "Select Cable / Satellite Services Collection Agency Credit Card Debt Debt Couns…" at bounding box center [253, 85] width 69 height 11
select select "10"
click at [219, 80] on select "Select Cable / Satellite Services Collection Agency Credit Card Debt Debt Couns…" at bounding box center [253, 85] width 69 height 11
click at [335, 156] on button "Save & Close" at bounding box center [343, 158] width 37 height 11
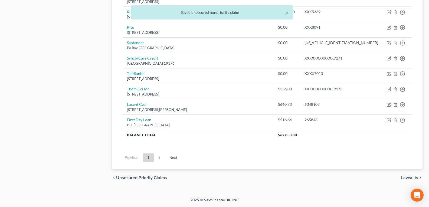
click at [159, 160] on link "2" at bounding box center [159, 158] width 11 height 9
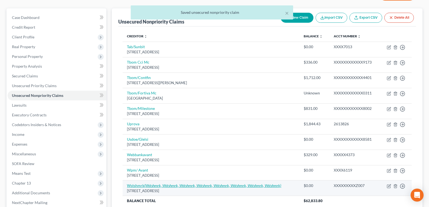
scroll to position [28, 0]
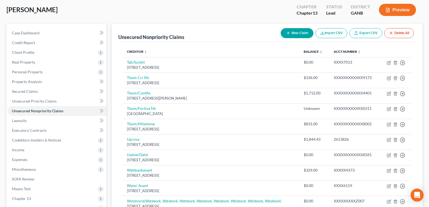
click at [289, 35] on icon "button" at bounding box center [288, 33] width 4 height 4
select select "0"
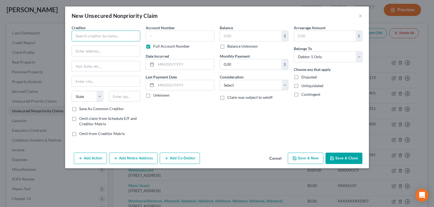
click at [113, 37] on input "text" at bounding box center [106, 36] width 69 height 11
type input "TBO Bank"
type input "113 E. South Front St."
type input "Orrick"
select select "26"
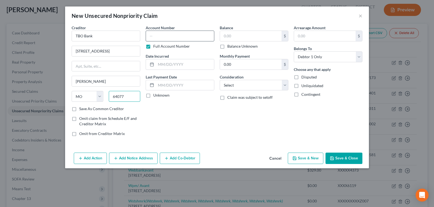
type input "64077"
click at [174, 34] on input "text" at bounding box center [180, 36] width 69 height 11
click at [243, 34] on input "text" at bounding box center [251, 36] width 62 height 10
type input "3,191.25"
drag, startPoint x: 243, startPoint y: 85, endPoint x: 243, endPoint y: 90, distance: 4.9
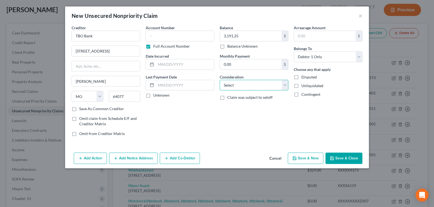
click at [243, 85] on select "Select Cable / Satellite Services Collection Agency Credit Card Debt Debt Couns…" at bounding box center [253, 85] width 69 height 11
select select "10"
click at [219, 80] on select "Select Cable / Satellite Services Collection Agency Credit Card Debt Debt Couns…" at bounding box center [253, 85] width 69 height 11
click at [342, 162] on button "Save & Close" at bounding box center [343, 158] width 37 height 11
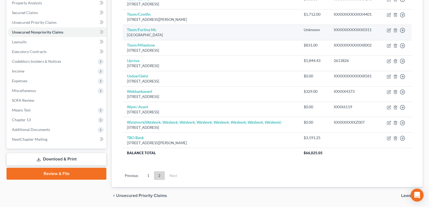
scroll to position [125, 0]
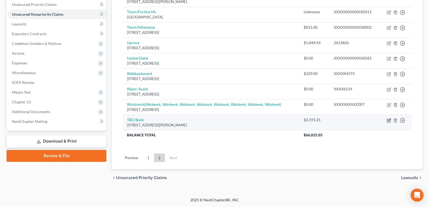
click at [390, 121] on icon "button" at bounding box center [389, 120] width 4 height 4
select select "26"
select select "10"
select select "0"
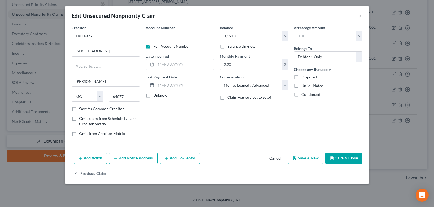
drag, startPoint x: 352, startPoint y: 156, endPoint x: 276, endPoint y: 175, distance: 78.7
click at [352, 156] on button "Save & Close" at bounding box center [343, 158] width 37 height 11
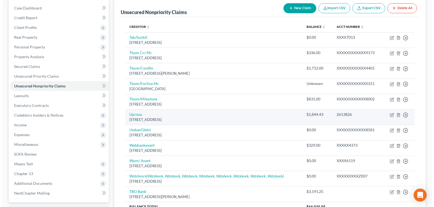
scroll to position [17, 0]
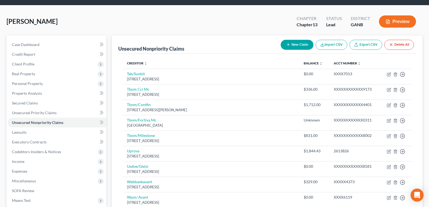
click at [287, 45] on line "button" at bounding box center [288, 45] width 2 height 0
select select "0"
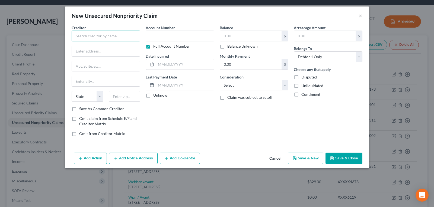
click at [101, 38] on input "text" at bounding box center [106, 36] width 69 height 11
type input "Fine Day Loans"
click at [101, 35] on input "Fine Day Loans" at bounding box center [106, 36] width 69 height 11
click at [175, 38] on input "text" at bounding box center [180, 36] width 69 height 11
type input "JQWTCHNFK2"
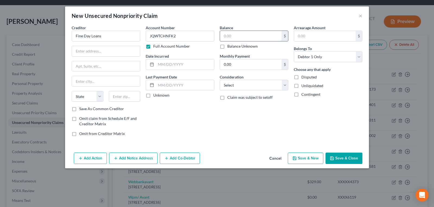
click at [234, 33] on input "text" at bounding box center [251, 36] width 62 height 10
type input "654.79"
click at [95, 49] on input "text" at bounding box center [106, 51] width 68 height 10
click at [118, 37] on input "Fine Day Loans" at bounding box center [106, 36] width 69 height 11
type input "Fine Day Loans"
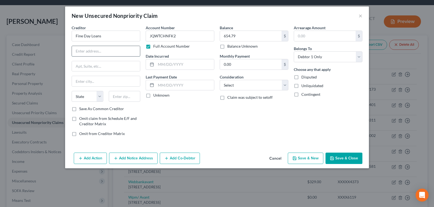
click at [106, 51] on input "text" at bounding box center [106, 51] width 68 height 10
paste input "P.O. Box 457 Keshena, WI 54135"
type input "P.O. Box 457 Keshena, WI 54135"
click at [102, 83] on input "text" at bounding box center [106, 81] width 68 height 10
type input "Keshena"
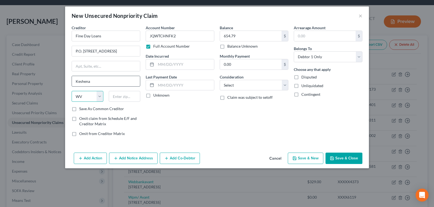
select select "52"
type input "54135"
click at [132, 50] on input "P.O. Box 457 Keshena, WI 54135" at bounding box center [106, 51] width 68 height 10
type input "P.O. Box 457"
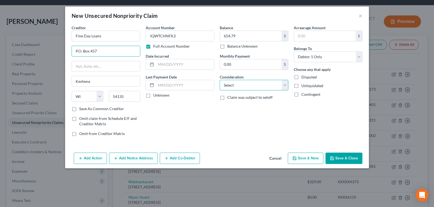
drag, startPoint x: 243, startPoint y: 87, endPoint x: 240, endPoint y: 90, distance: 3.7
click at [243, 87] on select "Select Cable / Satellite Services Collection Agency Credit Card Debt Debt Couns…" at bounding box center [253, 85] width 69 height 11
select select "10"
click at [219, 80] on select "Select Cable / Satellite Services Collection Agency Credit Card Debt Debt Couns…" at bounding box center [253, 85] width 69 height 11
click at [333, 158] on icon "button" at bounding box center [331, 158] width 4 height 4
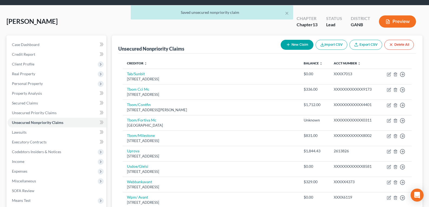
click at [293, 44] on button "New Claim" at bounding box center [297, 45] width 33 height 10
select select "0"
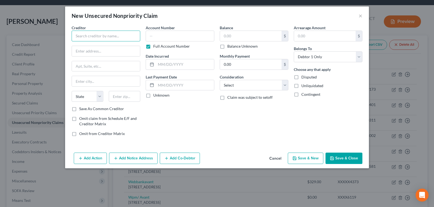
drag, startPoint x: 123, startPoint y: 39, endPoint x: 123, endPoint y: 34, distance: 4.9
click at [123, 39] on input "text" at bounding box center [106, 36] width 69 height 11
type input "ARM Solutions"
type input "P.O. Box 3666"
type input "Camarillo"
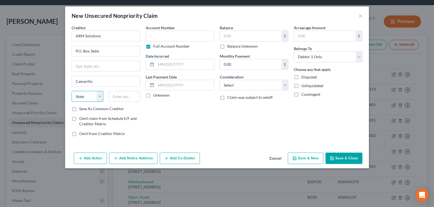
select select "4"
type input "93011-3666"
click at [172, 35] on input "text" at bounding box center [180, 36] width 69 height 11
type input "2588904"
drag, startPoint x: 221, startPoint y: 34, endPoint x: 228, endPoint y: 35, distance: 8.0
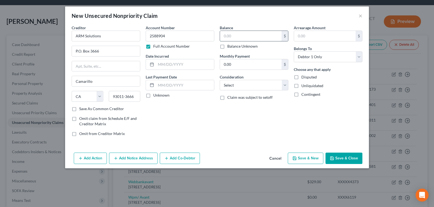
click at [221, 34] on input "text" at bounding box center [251, 36] width 62 height 10
type input "260.00"
click at [249, 83] on select "Select Cable / Satellite Services Collection Agency Credit Card Debt Debt Couns…" at bounding box center [253, 85] width 69 height 11
select select "1"
click at [219, 80] on select "Select Cable / Satellite Services Collection Agency Credit Card Debt Debt Couns…" at bounding box center [253, 85] width 69 height 11
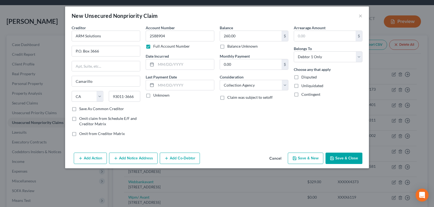
click at [345, 163] on button "Save & Close" at bounding box center [343, 158] width 37 height 11
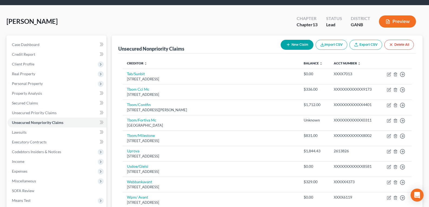
click at [293, 45] on button "New Claim" at bounding box center [297, 45] width 33 height 10
select select "0"
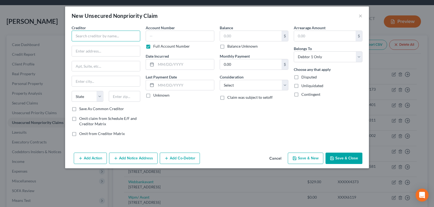
click at [114, 40] on input "text" at bounding box center [106, 36] width 69 height 11
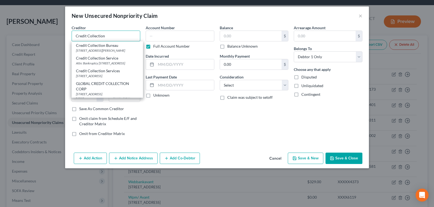
type input "Credit Collection"
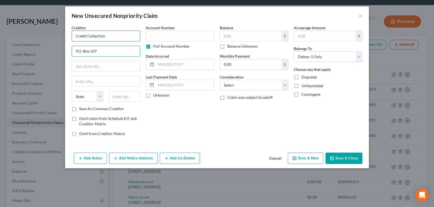
type input "P.O. Box 337"
type input "Norwood"
select select "22"
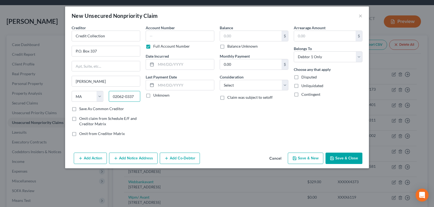
type input "02062-0337"
click at [190, 109] on div "Account Number Full Account Number Date Incurred Last Payment Date Unknown" at bounding box center [180, 83] width 74 height 116
click at [236, 79] on label "Consideration" at bounding box center [231, 77] width 24 height 6
drag, startPoint x: 225, startPoint y: 86, endPoint x: 225, endPoint y: 90, distance: 3.3
click at [225, 86] on select "Select Cable / Satellite Services Collection Agency Credit Card Debt Debt Couns…" at bounding box center [253, 85] width 69 height 11
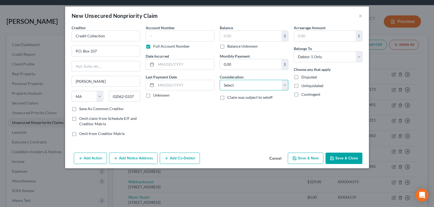
select select "1"
click at [219, 80] on select "Select Cable / Satellite Services Collection Agency Credit Card Debt Debt Couns…" at bounding box center [253, 85] width 69 height 11
click at [202, 129] on div "Account Number Full Account Number Date Incurred Last Payment Date Unknown" at bounding box center [180, 83] width 74 height 116
click at [170, 38] on input "text" at bounding box center [180, 36] width 69 height 11
type input "08030726359"
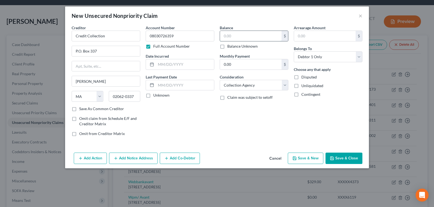
click at [234, 36] on input "text" at bounding box center [251, 36] width 62 height 10
type input "50.00"
click at [134, 160] on button "Add Notice Address" at bounding box center [133, 158] width 49 height 11
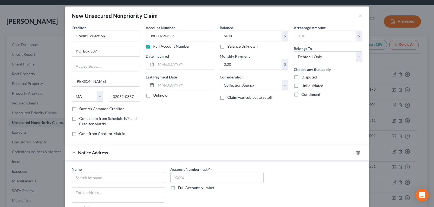
scroll to position [54, 0]
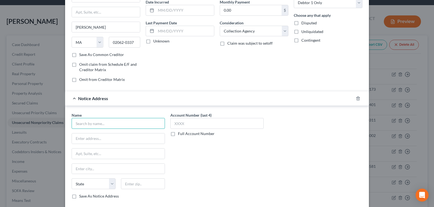
click at [132, 124] on input "text" at bounding box center [118, 123] width 93 height 11
type input "Credit Collection"
type input "P.O. Box 337"
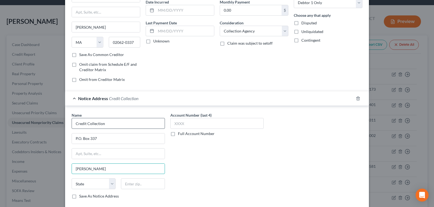
type input "Norwood"
select select "22"
type input "02062-0337"
drag, startPoint x: 183, startPoint y: 115, endPoint x: 180, endPoint y: 121, distance: 7.3
click at [183, 118] on label "Account Number (last 4)" at bounding box center [190, 115] width 41 height 6
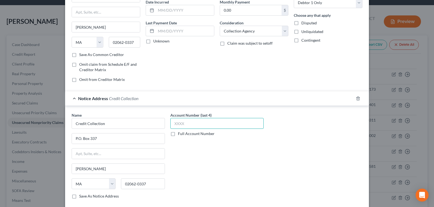
click at [180, 122] on input "text" at bounding box center [216, 123] width 93 height 11
drag, startPoint x: 190, startPoint y: 122, endPoint x: 168, endPoint y: 122, distance: 22.2
click at [170, 122] on input "0803" at bounding box center [216, 123] width 93 height 11
type input "0803"
click at [178, 137] on label "Full Account Number" at bounding box center [196, 133] width 37 height 5
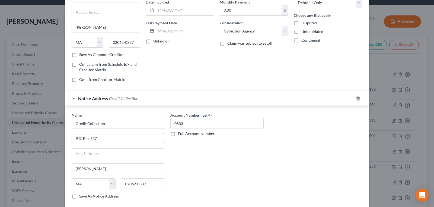
click at [180, 135] on input "Full Account Number" at bounding box center [182, 133] width 4 height 4
click at [178, 134] on label "Full Account Number" at bounding box center [196, 133] width 37 height 5
click at [180, 134] on input "Full Account Number" at bounding box center [182, 133] width 4 height 4
click at [178, 133] on label "Full Account Number" at bounding box center [196, 133] width 37 height 5
click at [180, 133] on input "Full Account Number" at bounding box center [182, 133] width 4 height 4
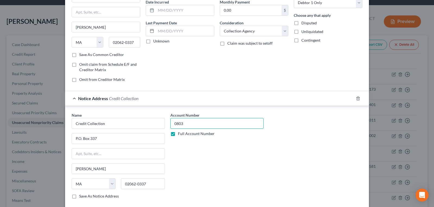
drag, startPoint x: 192, startPoint y: 124, endPoint x: 157, endPoint y: 114, distance: 36.9
click at [157, 114] on div "Name * Credit Collection P.O. Box 337 Norwood State AL AK AR AZ CA CO CT DE DC …" at bounding box center [217, 157] width 296 height 91
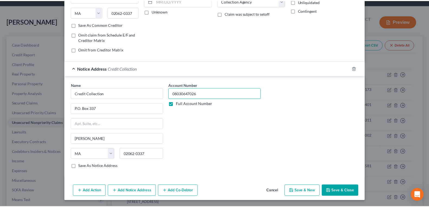
scroll to position [85, 0]
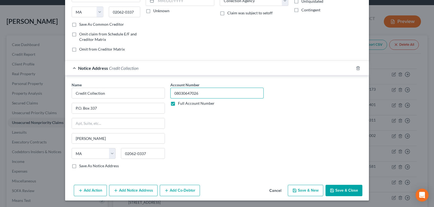
type input "08030647026"
click at [333, 188] on button "Save & Close" at bounding box center [343, 190] width 37 height 11
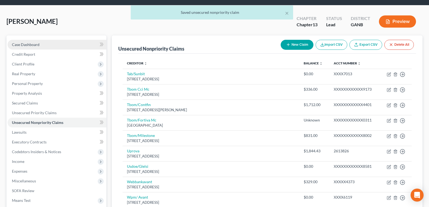
click at [39, 43] on link "Case Dashboard" at bounding box center [57, 45] width 99 height 10
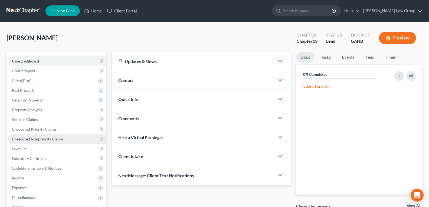
click at [18, 138] on span "Unsecured Nonpriority Claims" at bounding box center [38, 139] width 52 height 5
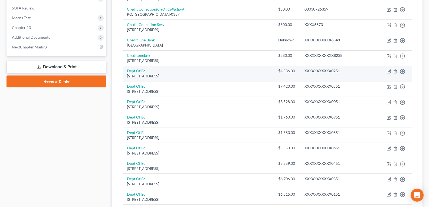
scroll to position [190, 0]
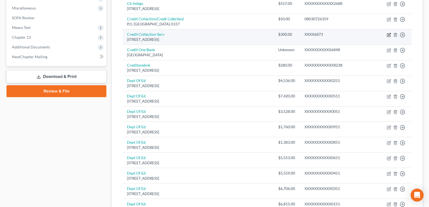
click at [389, 35] on icon "button" at bounding box center [389, 35] width 4 height 4
select select "22"
select select "1"
select select "0"
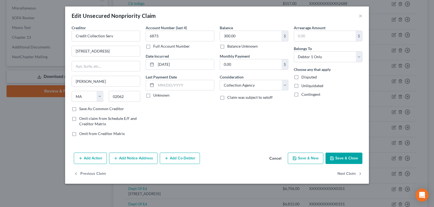
click at [272, 162] on button "Cancel" at bounding box center [275, 158] width 21 height 11
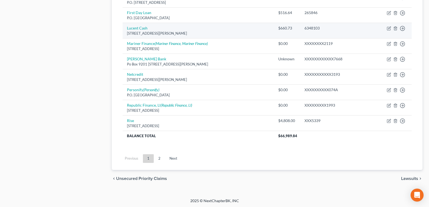
scroll to position [428, 0]
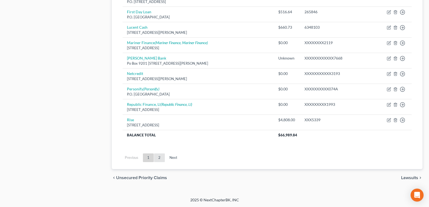
click at [162, 159] on link "2" at bounding box center [159, 158] width 11 height 9
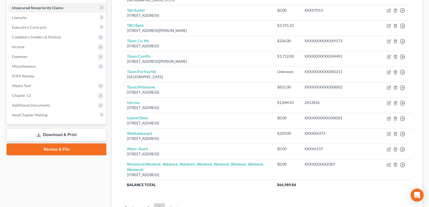
scroll to position [171, 0]
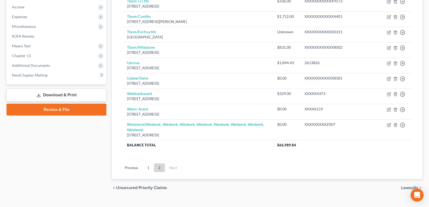
drag, startPoint x: 148, startPoint y: 159, endPoint x: 150, endPoint y: 150, distance: 8.6
click at [148, 164] on link "1" at bounding box center [148, 168] width 11 height 9
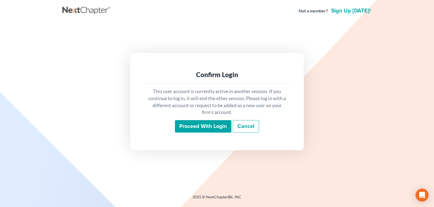
click at [201, 126] on input "Proceed with login" at bounding box center [203, 126] width 56 height 12
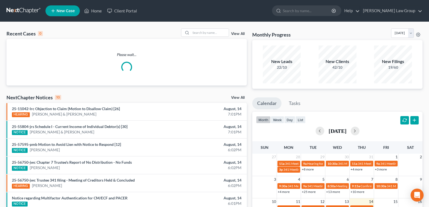
click at [240, 35] on link "View All" at bounding box center [238, 34] width 14 height 4
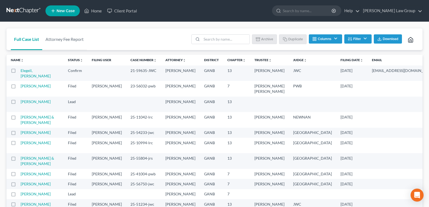
click at [357, 40] on button "Filter" at bounding box center [358, 38] width 27 height 9
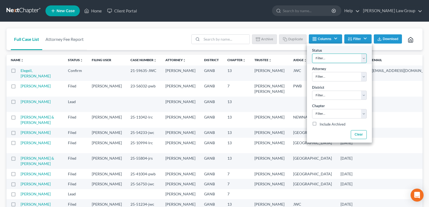
click at [357, 55] on select "Filter... Confirm Discharged Dismissed Filed In Progress Lead Lost Lead Ready t…" at bounding box center [339, 58] width 55 height 9
select select "3"
click at [312, 54] on select "Filter... Confirm Discharged Dismissed Filed In Progress Lead Lost Lead Ready t…" at bounding box center [339, 58] width 55 height 9
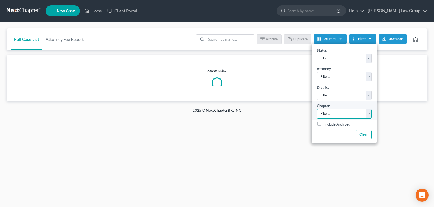
click at [329, 112] on select "Filter... 7 11 13" at bounding box center [343, 113] width 55 height 9
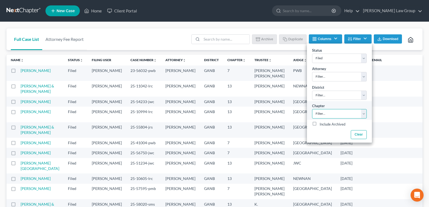
select select "2"
click at [312, 109] on select "Filter... 7 11 13" at bounding box center [339, 113] width 55 height 9
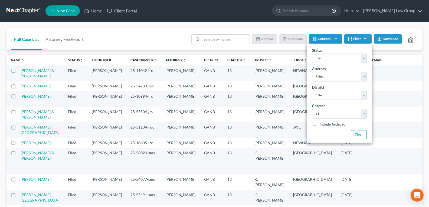
click at [153, 43] on div "Full Case List Attorney Fee Report Batch Download Archive Un-archive Duplicate …" at bounding box center [215, 39] width 416 height 22
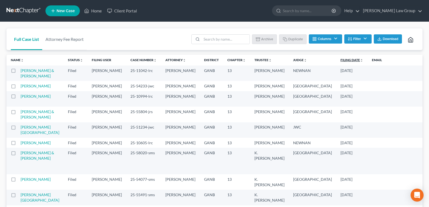
click at [341, 61] on link "Filing Date unfold_more expand_more expand_less" at bounding box center [352, 60] width 23 height 4
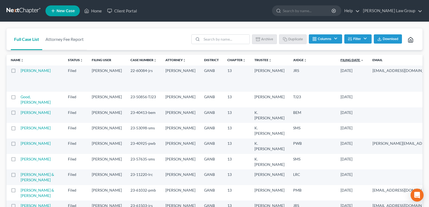
click at [341, 60] on link "Filing Date unfold_more expand_more expand_less" at bounding box center [352, 60] width 23 height 4
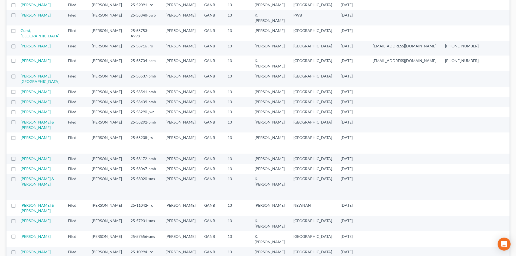
scroll to position [54, 0]
